Goal: Information Seeking & Learning: Learn about a topic

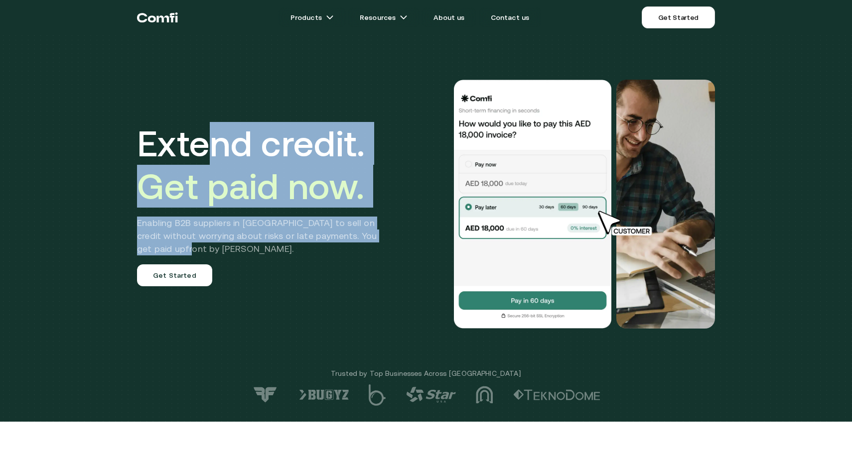
drag, startPoint x: 261, startPoint y: 183, endPoint x: 330, endPoint y: 247, distance: 94.1
click at [331, 247] on div "Extend credit. Get paid now. Enabling B2B suppliers in [GEOGRAPHIC_DATA] to sel…" at bounding box center [264, 204] width 255 height 164
click at [330, 247] on h2 "Enabling B2B suppliers in [GEOGRAPHIC_DATA] to sell on credit without worrying …" at bounding box center [264, 236] width 255 height 39
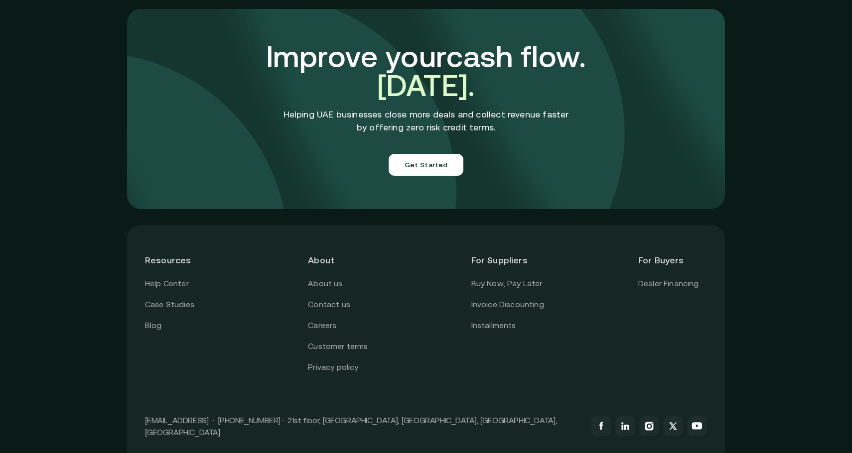
scroll to position [3497, 0]
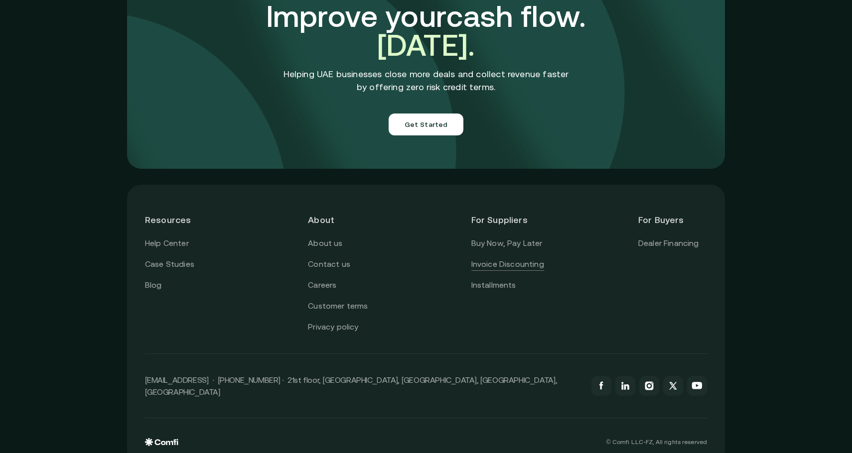
click at [518, 258] on link "Invoice Discounting" at bounding box center [507, 264] width 73 height 13
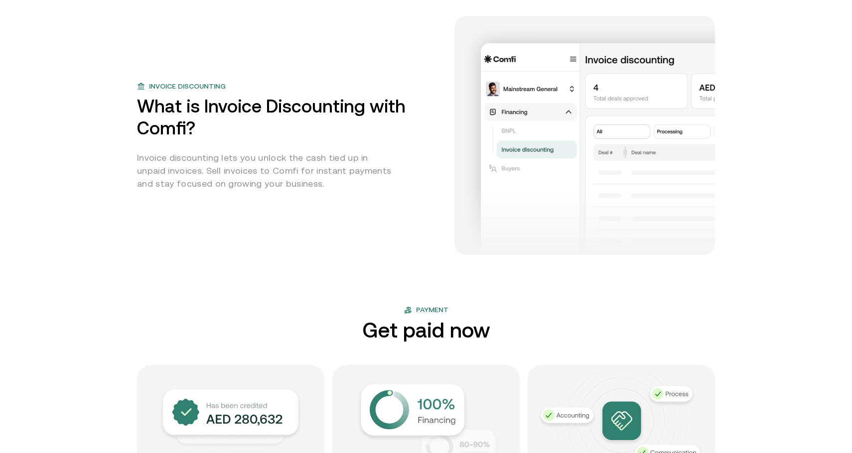
scroll to position [442, 0]
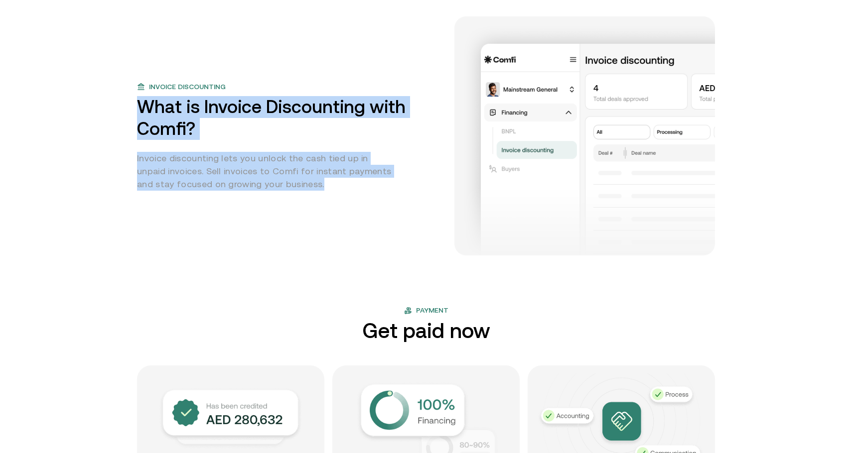
drag, startPoint x: 233, startPoint y: 94, endPoint x: 353, endPoint y: 189, distance: 153.1
click at [353, 189] on div "Invoice discounting What is Invoice Discounting with Comfi? Invoice discounting…" at bounding box center [289, 136] width 305 height 109
click at [353, 189] on p "Invoice discounting lets you unlock the cash tied up in unpaid invoices. Sell i…" at bounding box center [267, 171] width 260 height 39
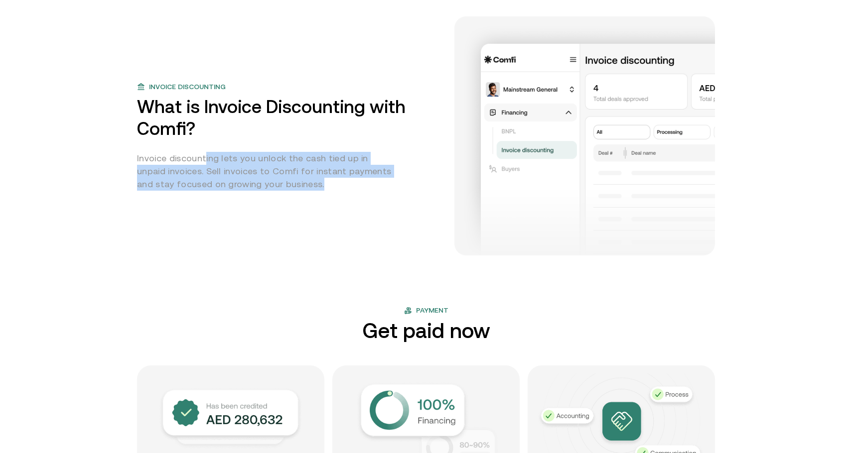
drag, startPoint x: 203, startPoint y: 159, endPoint x: 329, endPoint y: 183, distance: 127.8
click at [330, 183] on p "Invoice discounting lets you unlock the cash tied up in unpaid invoices. Sell i…" at bounding box center [267, 171] width 260 height 39
click at [329, 183] on p "Invoice discounting lets you unlock the cash tied up in unpaid invoices. Sell i…" at bounding box center [267, 171] width 260 height 39
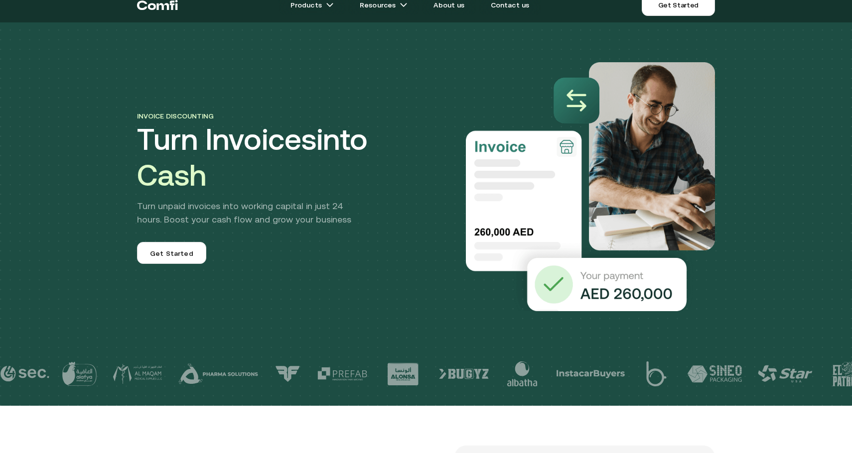
scroll to position [0, 0]
